Goal: Task Accomplishment & Management: Use online tool/utility

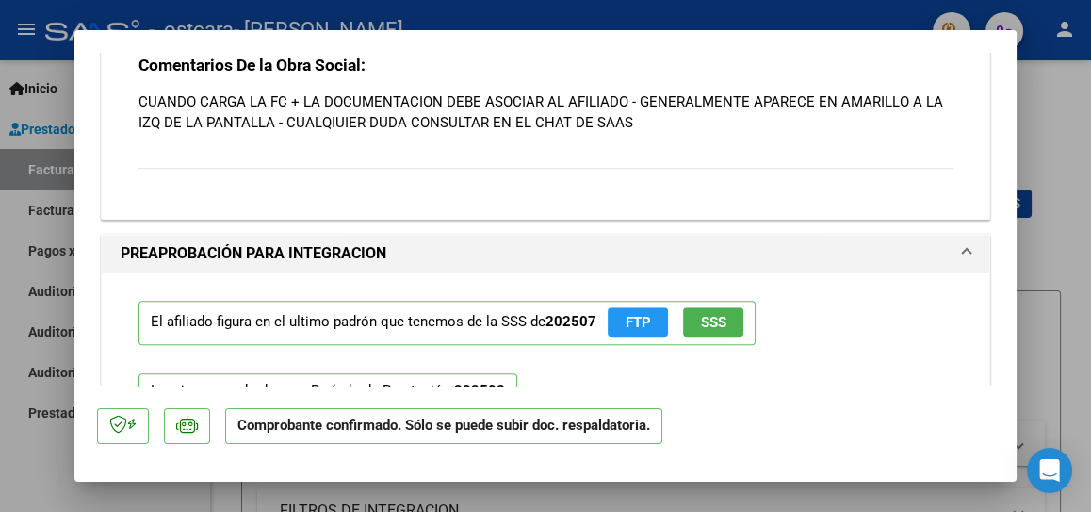
scroll to position [1984, 0]
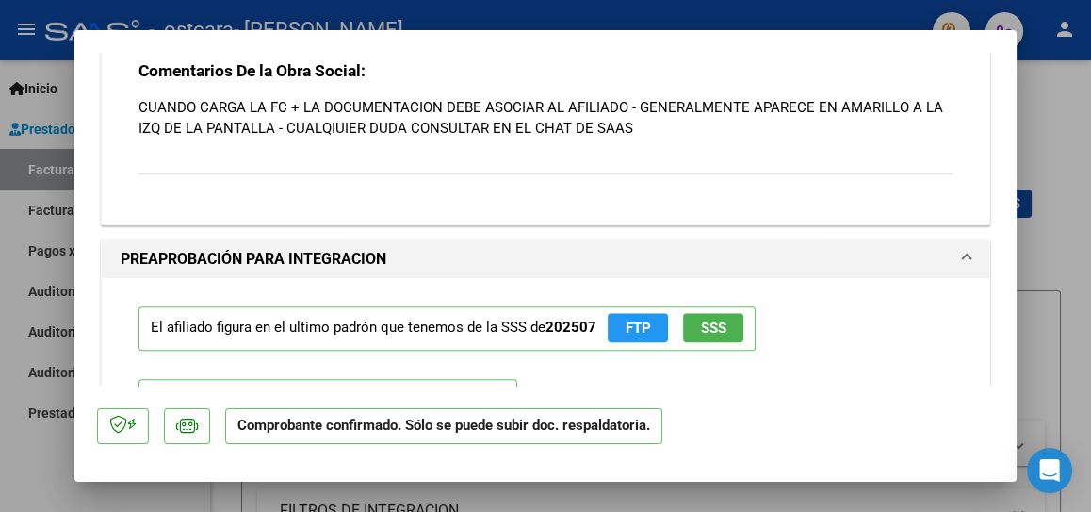
click at [734, 321] on button "SSS" at bounding box center [713, 327] width 60 height 29
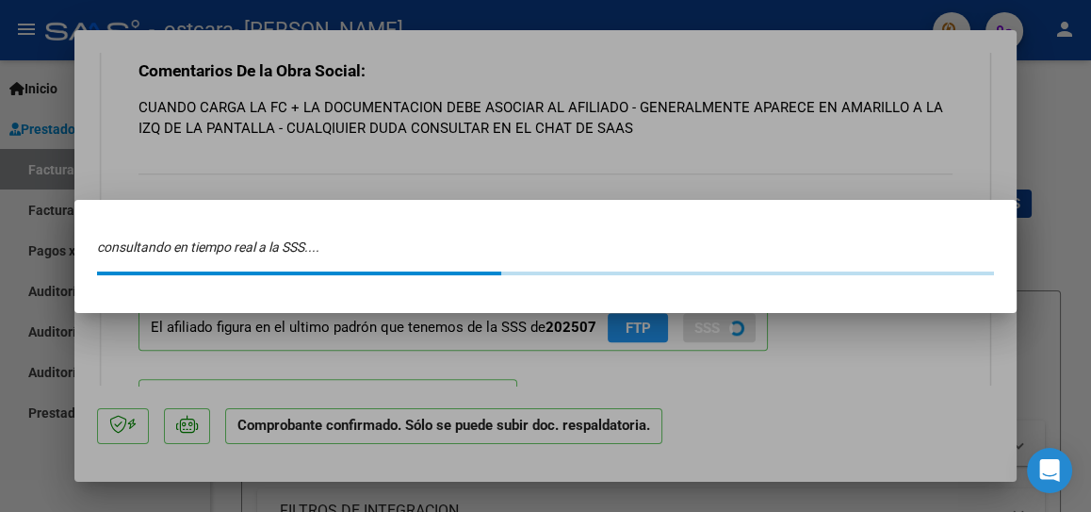
click at [734, 321] on div at bounding box center [545, 256] width 1091 height 512
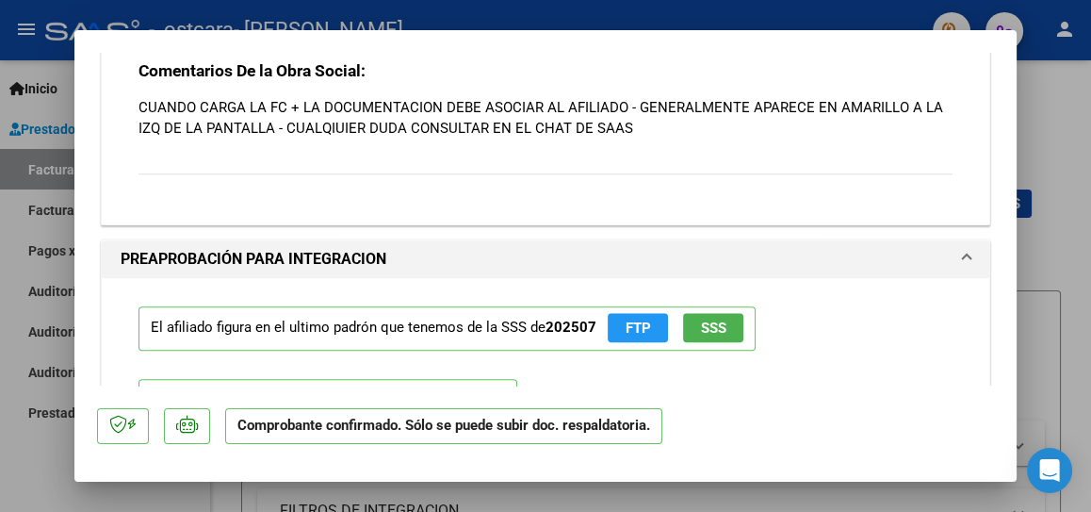
click at [660, 327] on button "FTP" at bounding box center [638, 327] width 60 height 29
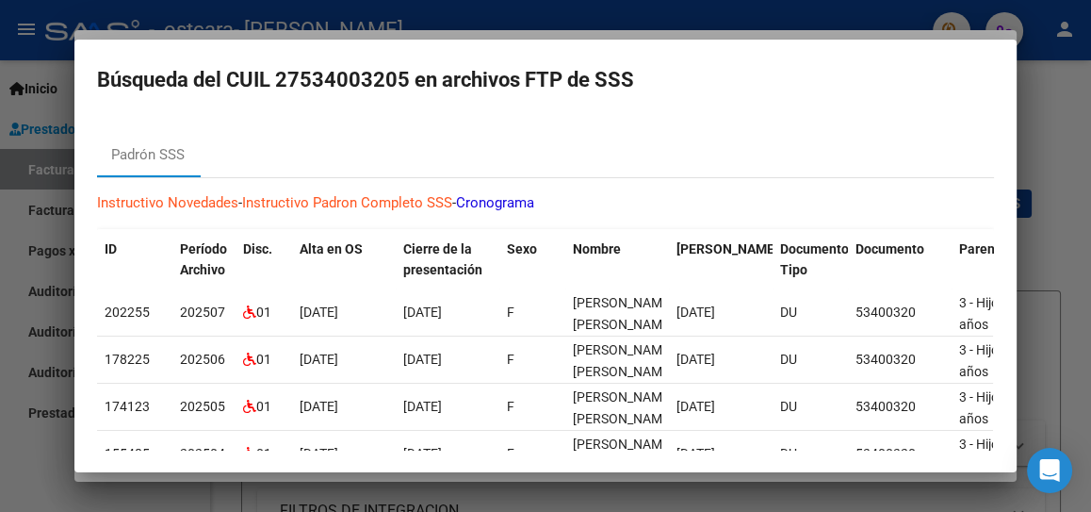
click at [1042, 130] on div at bounding box center [545, 256] width 1091 height 512
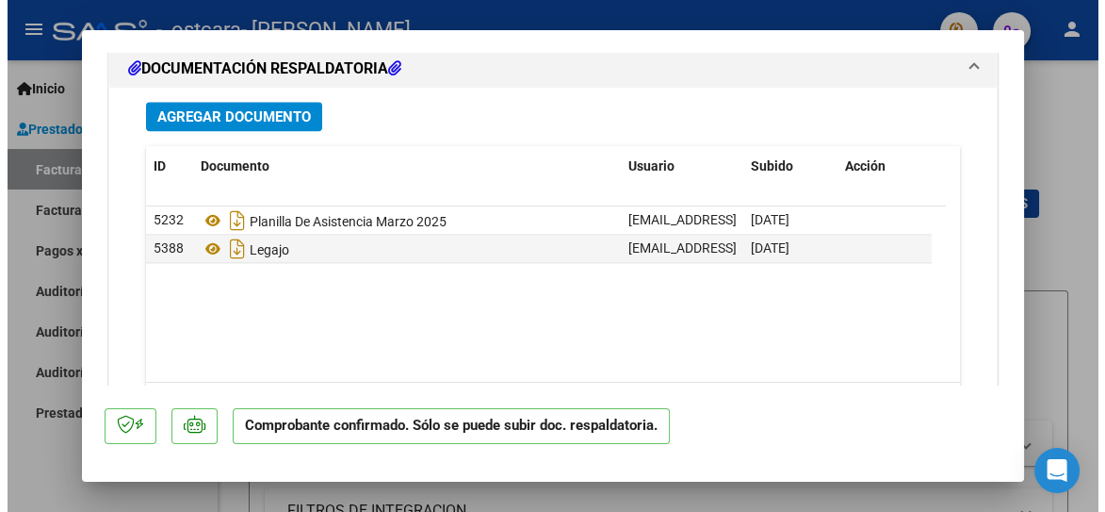
scroll to position [2586, 0]
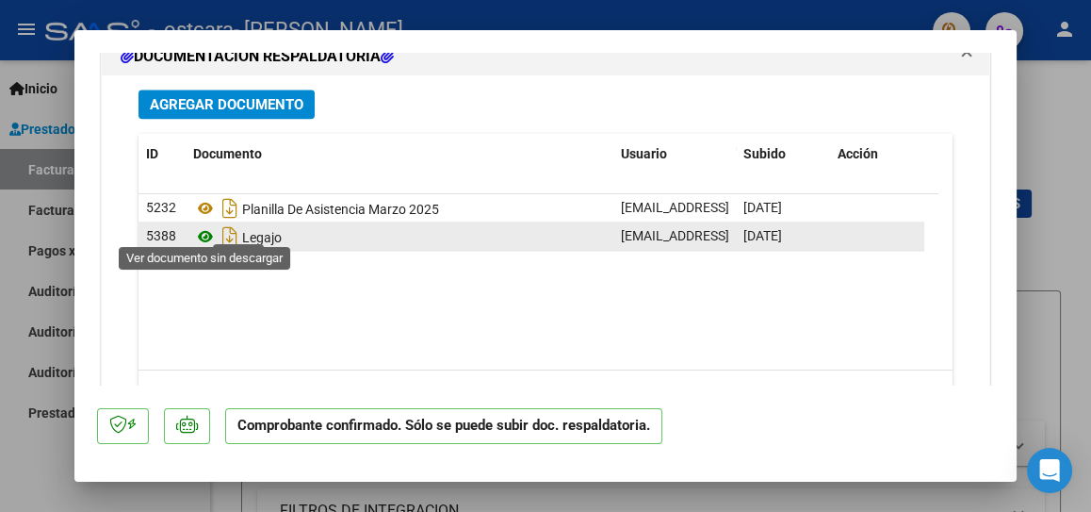
click at [203, 225] on icon at bounding box center [205, 236] width 24 height 23
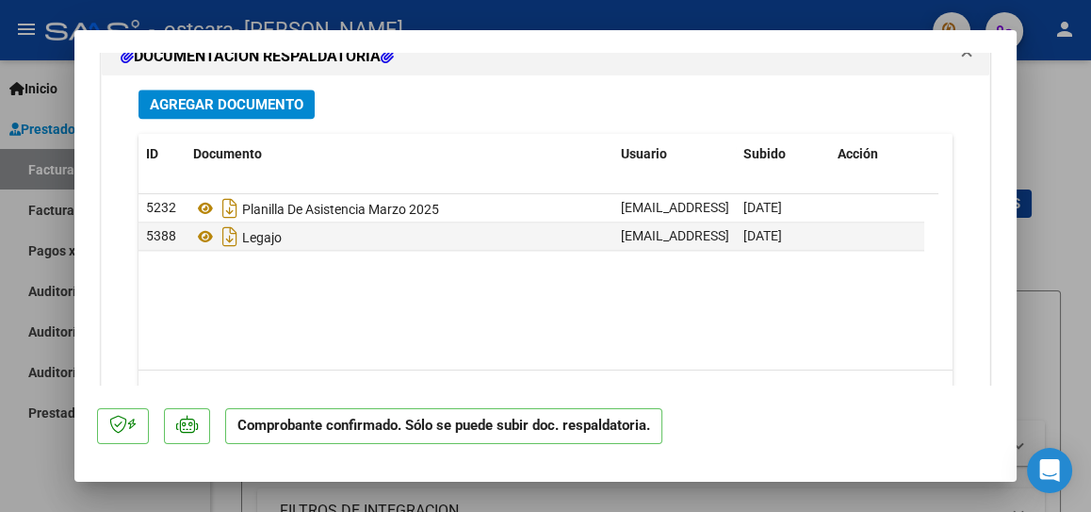
click at [1057, 120] on div at bounding box center [545, 256] width 1091 height 512
type input "$ 0,00"
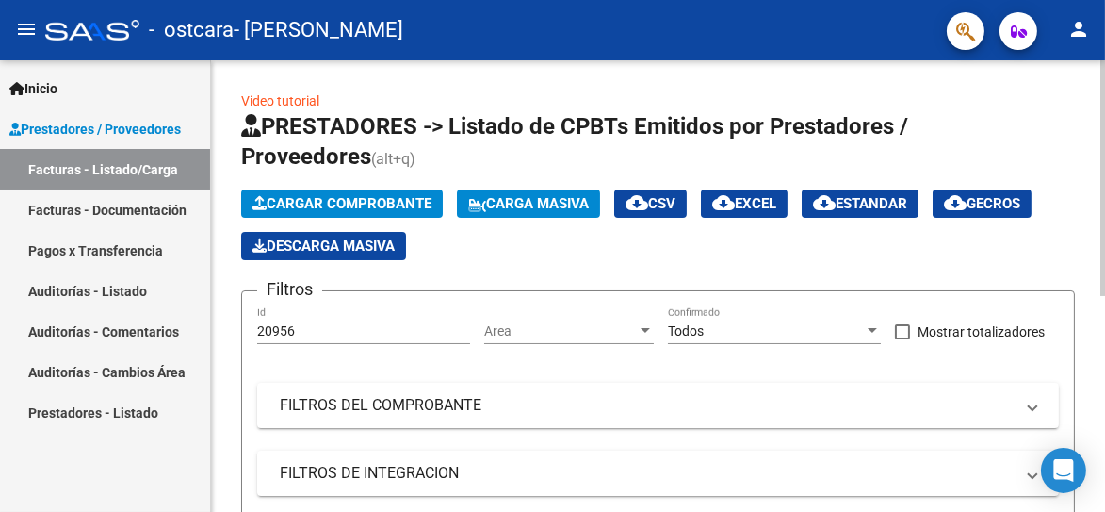
drag, startPoint x: 1103, startPoint y: 271, endPoint x: 1103, endPoint y: 387, distance: 115.9
click at [1090, 387] on div "Video tutorial PRESTADORES -> Listado de CPBTs Emitidos por Prestadores / Prove…" at bounding box center [660, 468] width 899 height 817
click at [91, 169] on link "Facturas - Listado/Carga" at bounding box center [105, 169] width 210 height 41
click at [1090, 243] on div at bounding box center [1102, 286] width 5 height 452
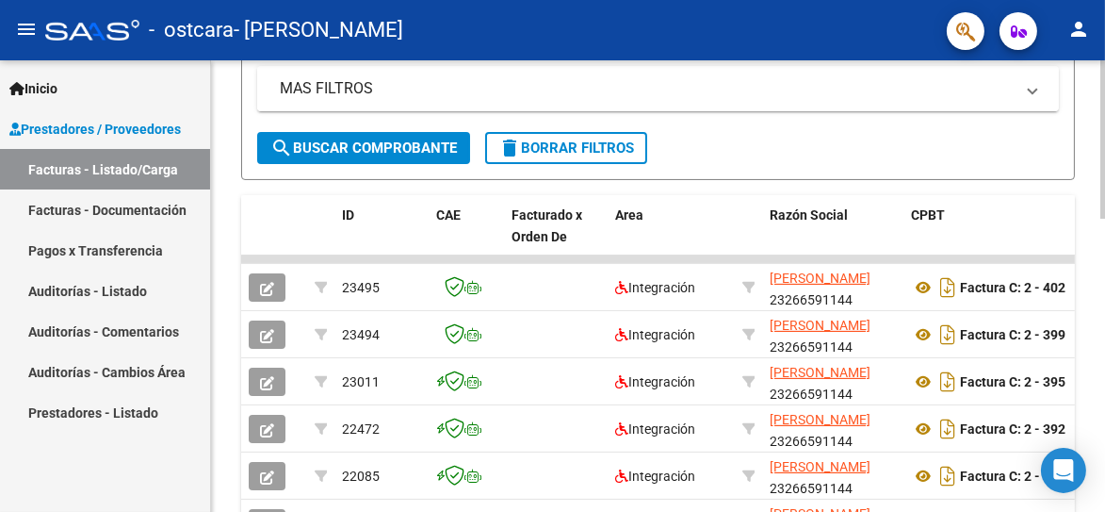
click at [1013, 99] on mat-panel-title "MAS FILTROS" at bounding box center [647, 88] width 734 height 21
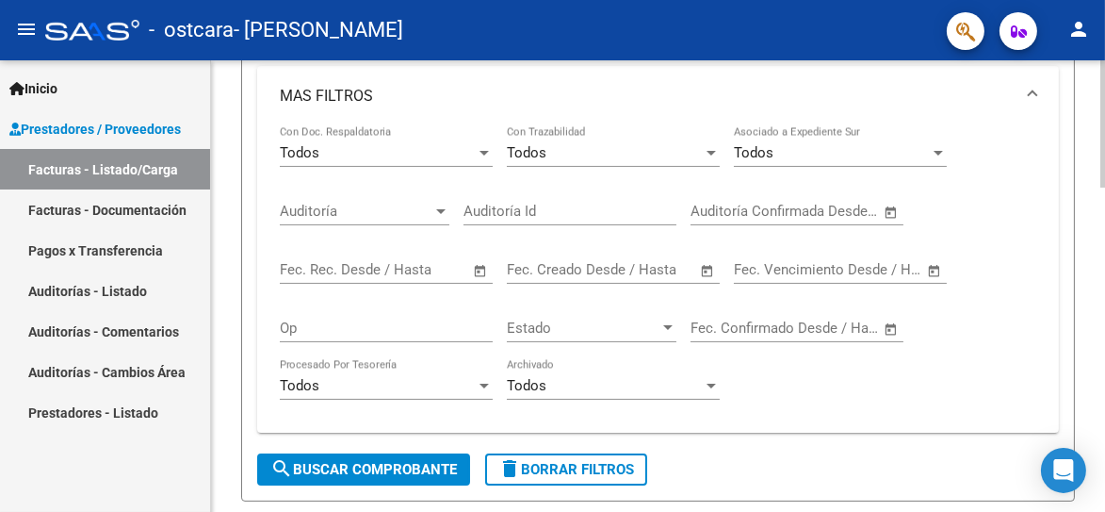
drag, startPoint x: 1095, startPoint y: 239, endPoint x: 1087, endPoint y: 371, distance: 132.1
click at [1087, 371] on div "Video tutorial PRESTADORES -> Listado de CPBTs Emitidos por Prestadores / Prove…" at bounding box center [658, 389] width 894 height 1562
click at [231, 376] on div "Video tutorial PRESTADORES -> Listado de CPBTs Emitidos por Prestadores / Prove…" at bounding box center [658, 389] width 894 height 1562
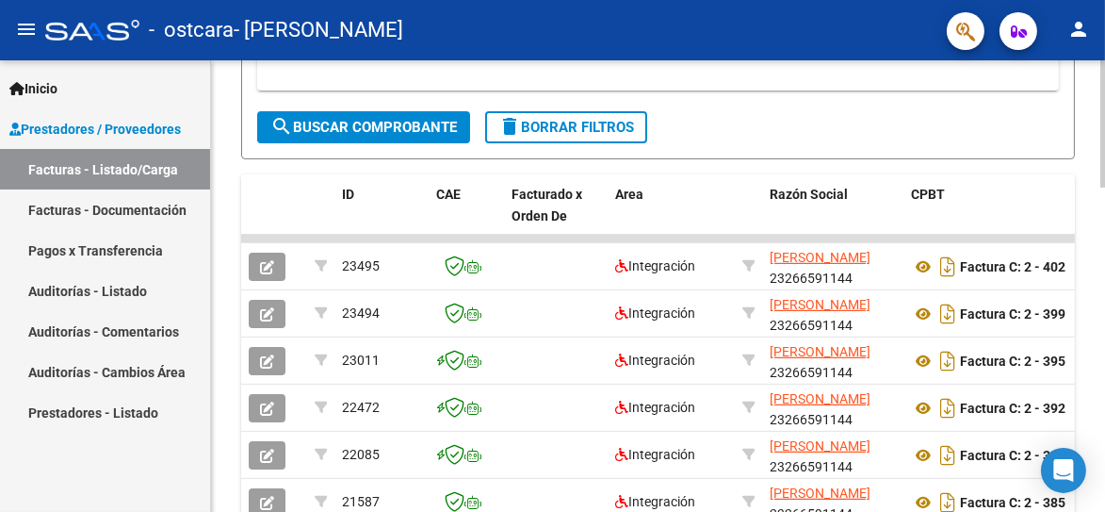
scroll to position [796, 0]
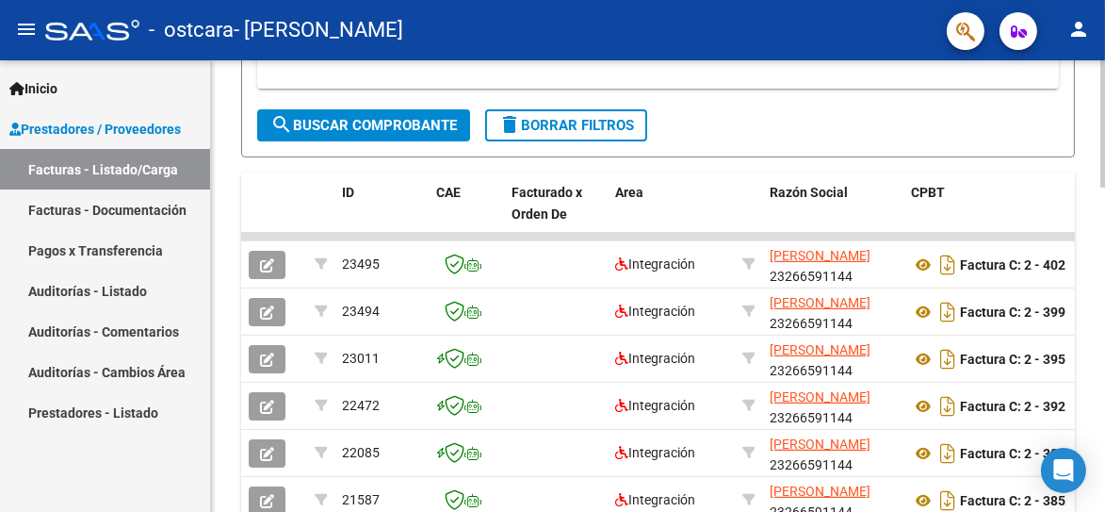
click at [1090, 356] on div at bounding box center [1102, 357] width 5 height 127
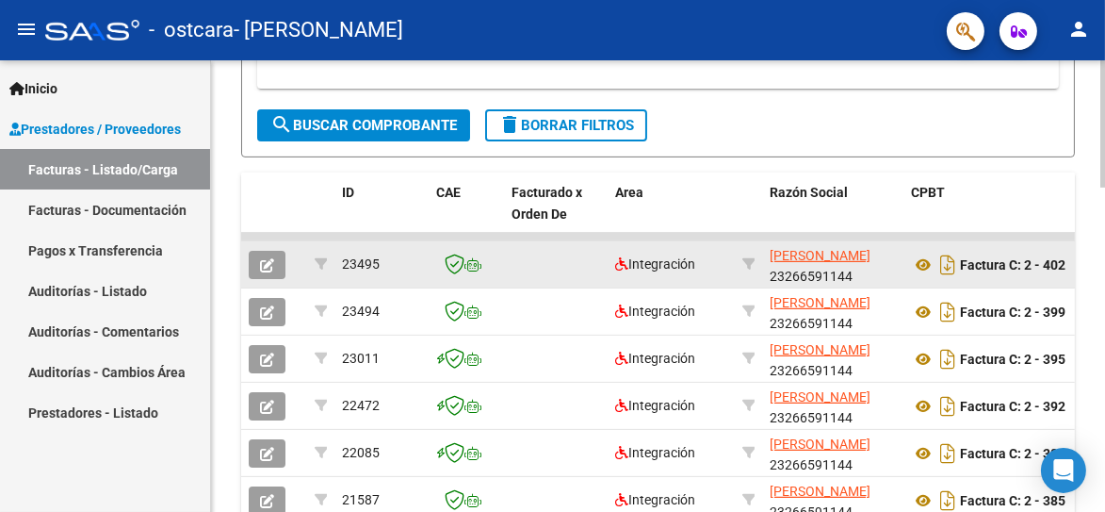
click at [276, 279] on button "button" at bounding box center [267, 265] width 37 height 28
click at [919, 276] on icon at bounding box center [923, 264] width 24 height 23
